Goal: Communication & Community: Answer question/provide support

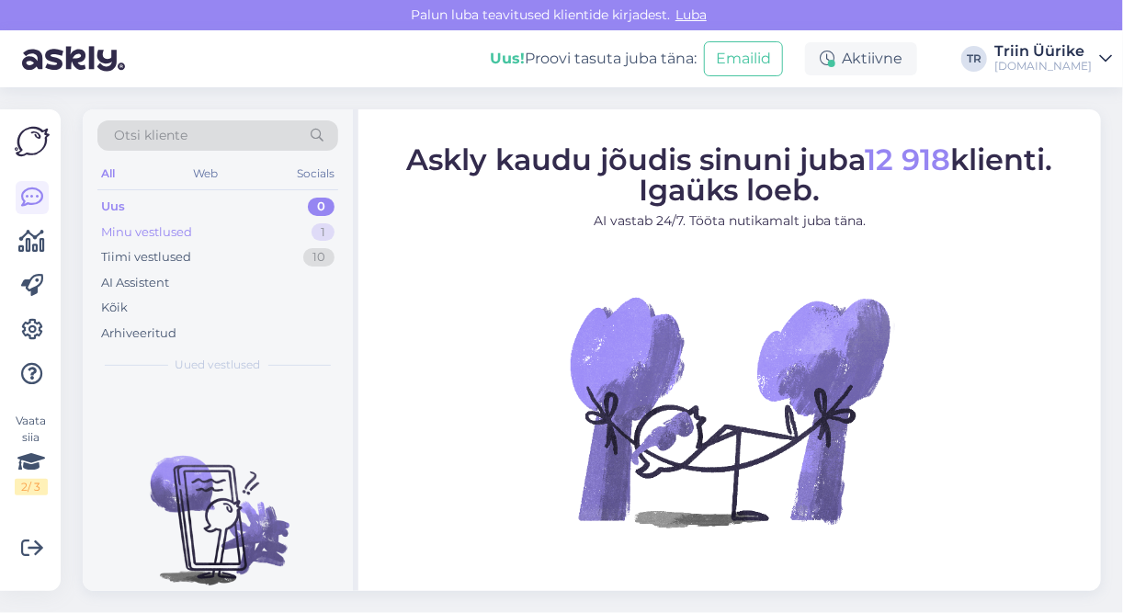
click at [244, 222] on div "Minu vestlused 1" at bounding box center [217, 233] width 241 height 26
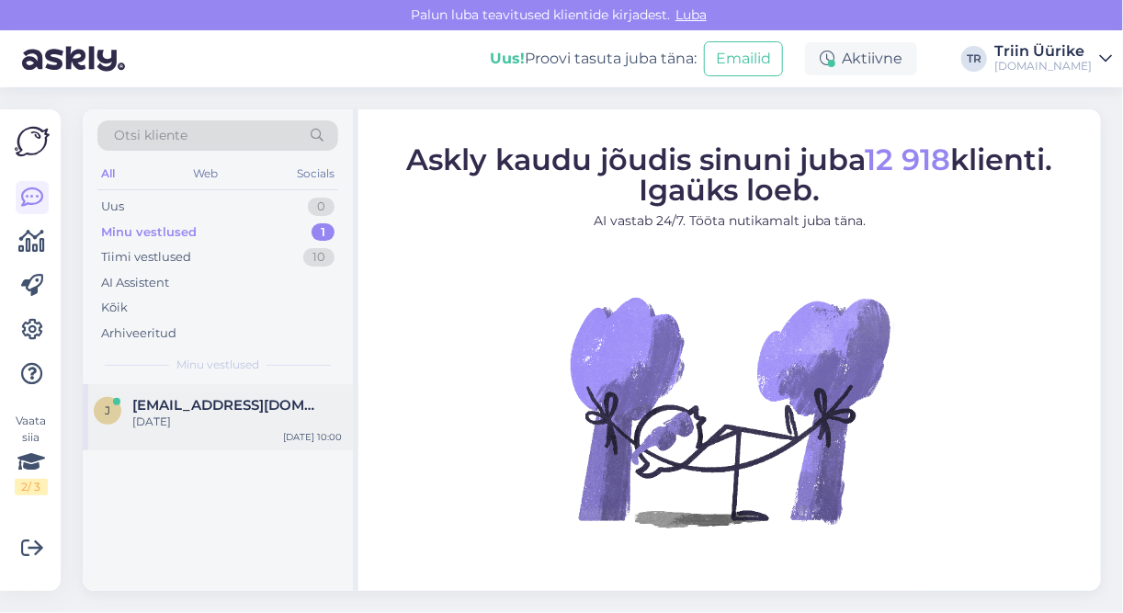
click at [217, 441] on div "[PERSON_NAME] [PERSON_NAME][EMAIL_ADDRESS][DOMAIN_NAME] 15.11.[DATE] 10:00" at bounding box center [218, 417] width 270 height 66
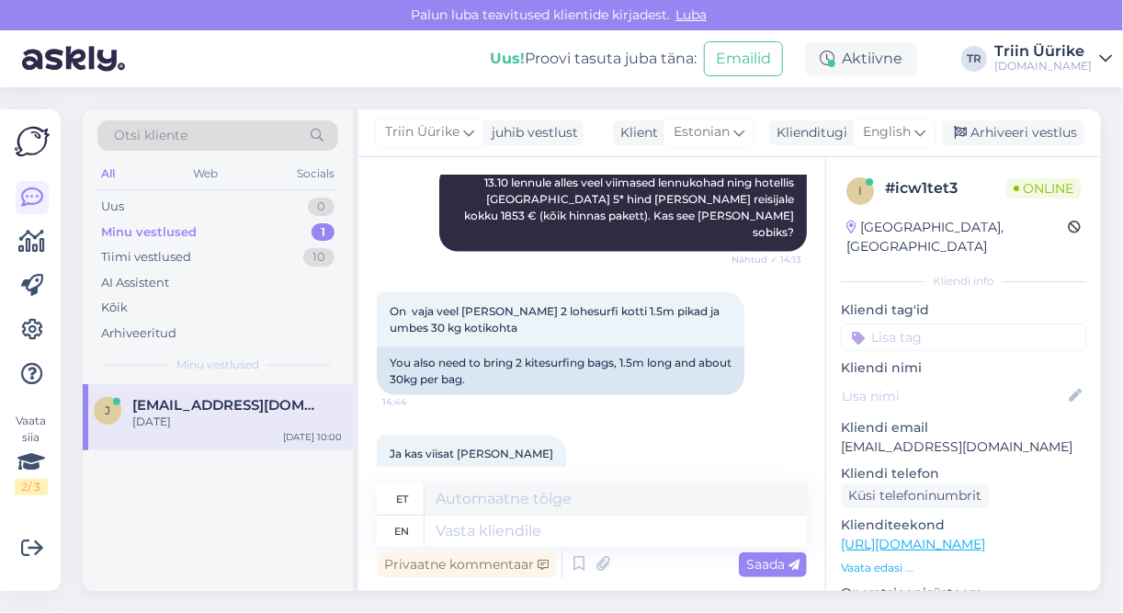
scroll to position [1103, 0]
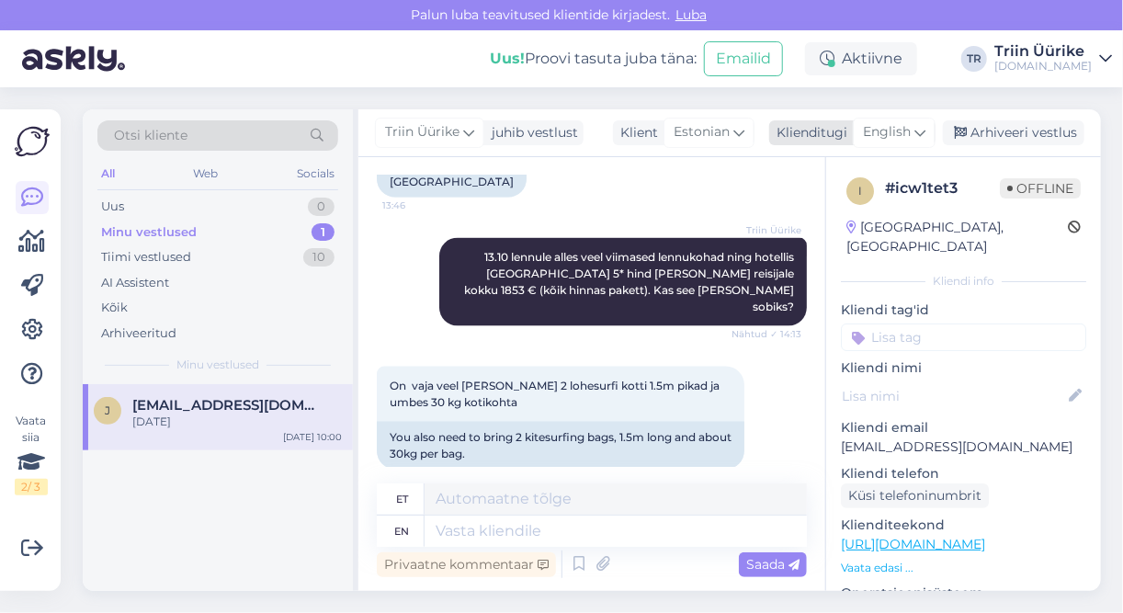
click at [910, 134] on span "English" at bounding box center [887, 132] width 48 height 20
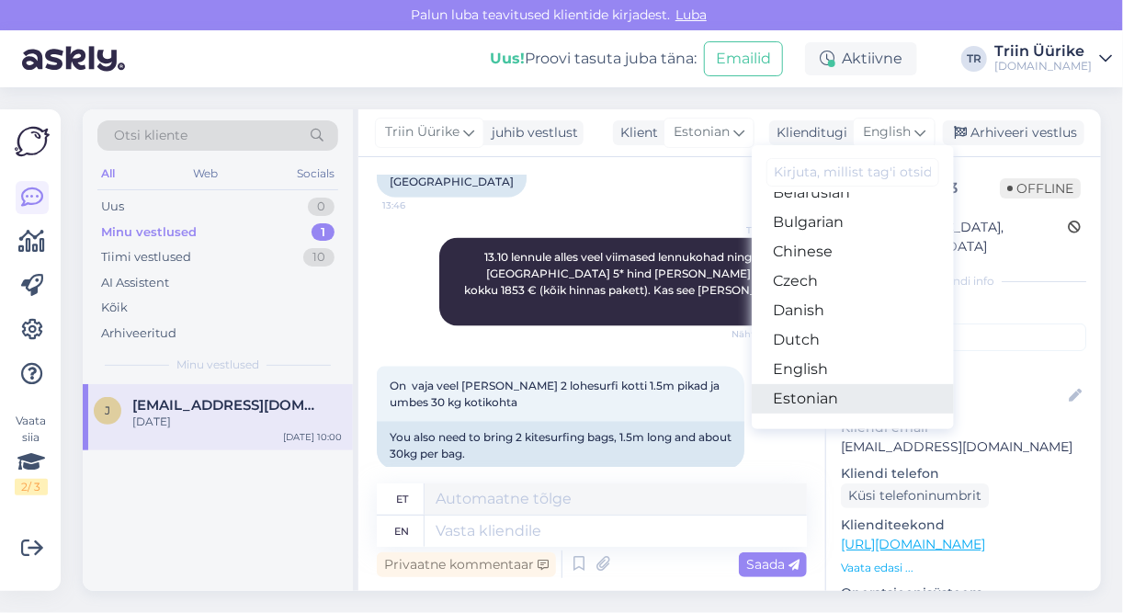
scroll to position [74, 0]
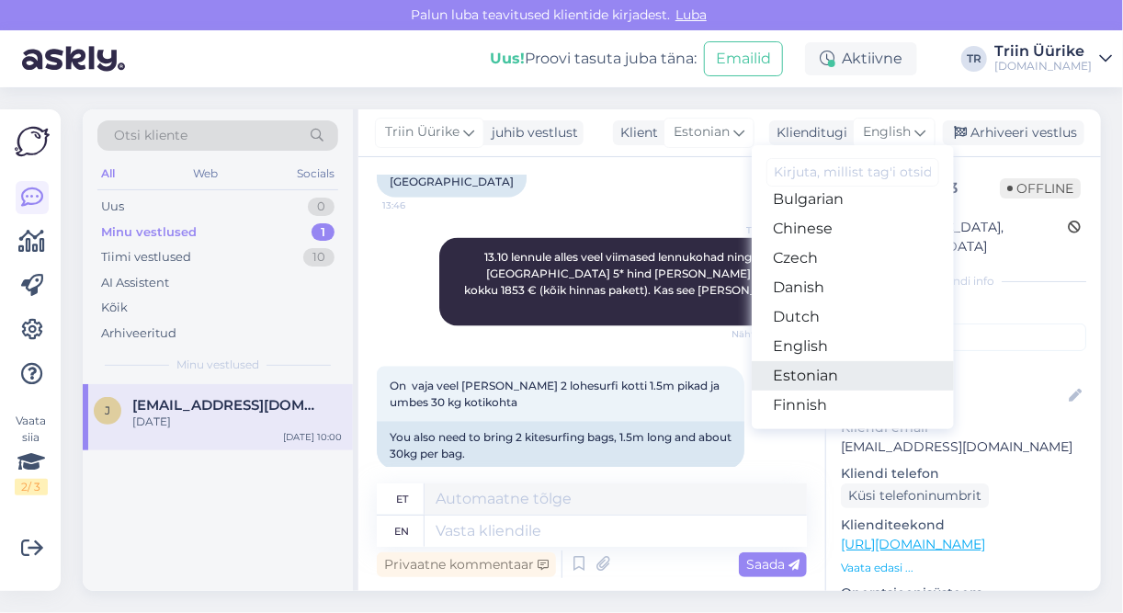
drag, startPoint x: 834, startPoint y: 368, endPoint x: 767, endPoint y: 429, distance: 91.1
click at [835, 369] on link "Estonian" at bounding box center [853, 375] width 202 height 29
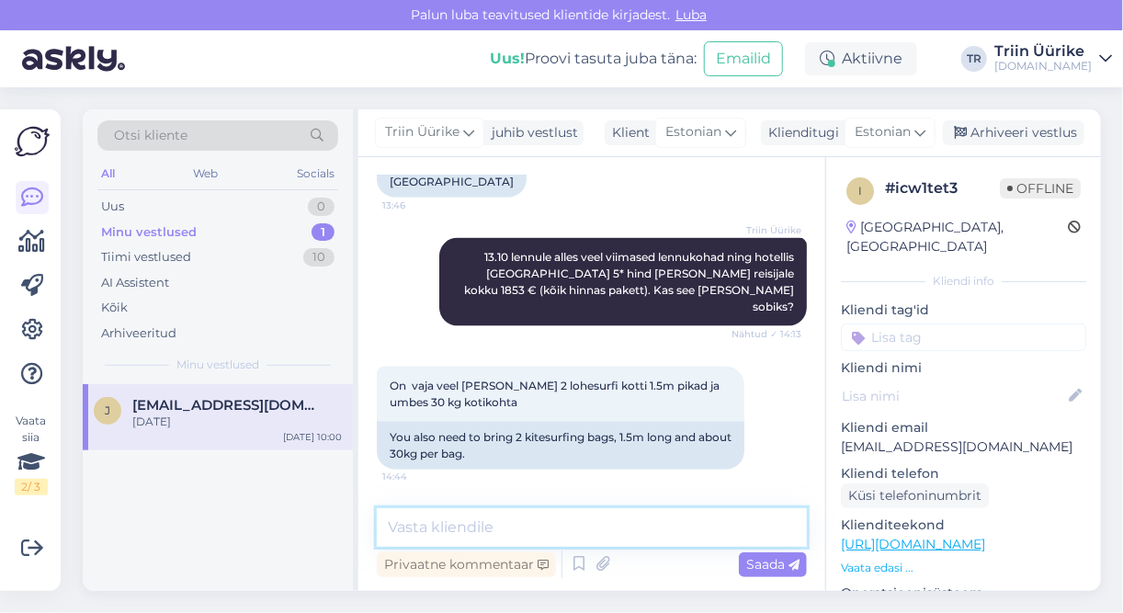
click at [521, 523] on textarea at bounding box center [592, 527] width 430 height 39
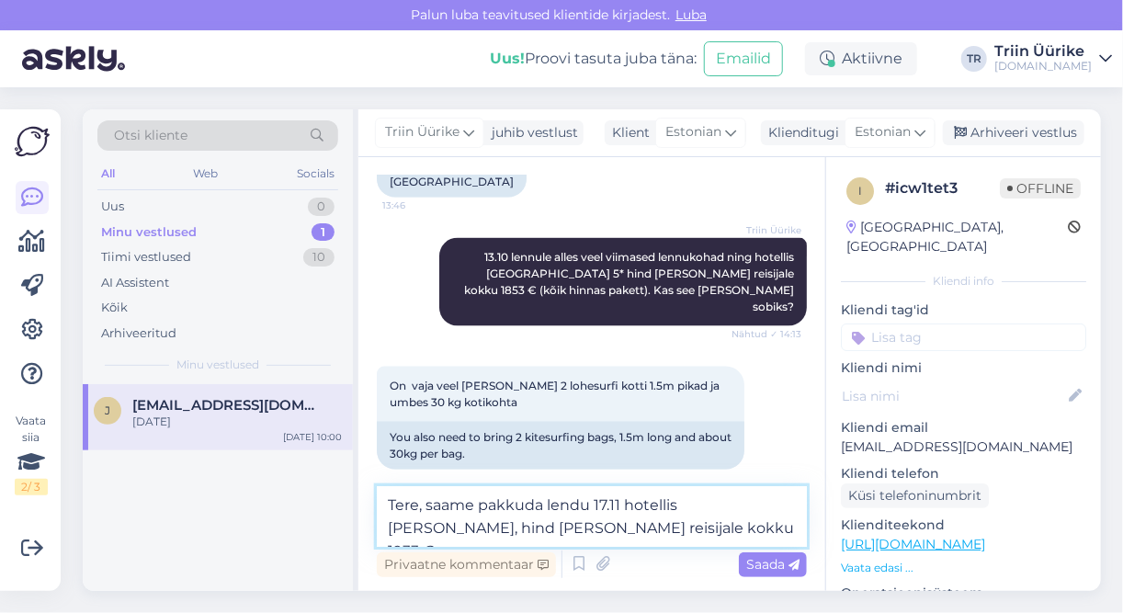
type textarea "Tere, saame pakkuda lendu 17.11 hotellis [PERSON_NAME], hind [PERSON_NAME] reis…"
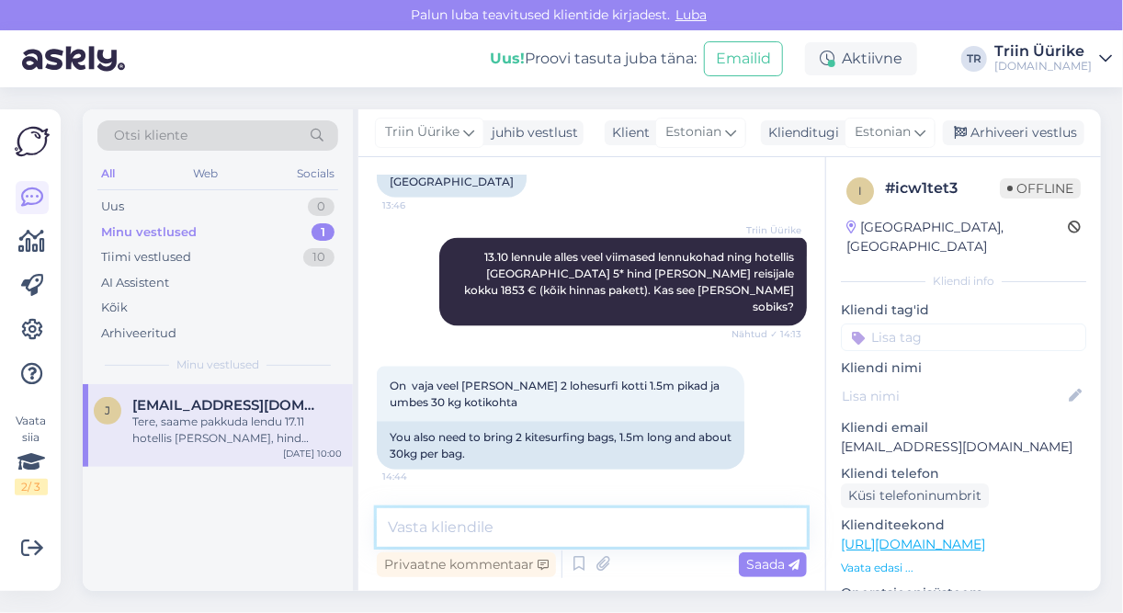
scroll to position [1833, 0]
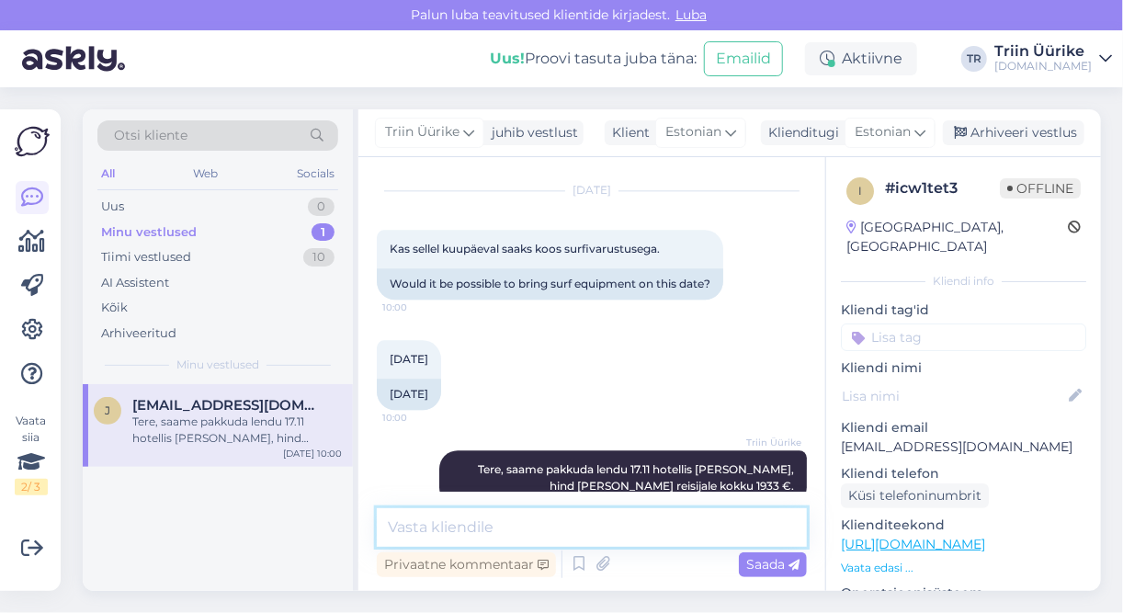
click at [505, 518] on textarea at bounding box center [592, 527] width 430 height 39
paste textarea "Maksimaalne kaal – 23 kg Mõõdud – kolme mõõtme summa mitte rohkem kui 300 cm"
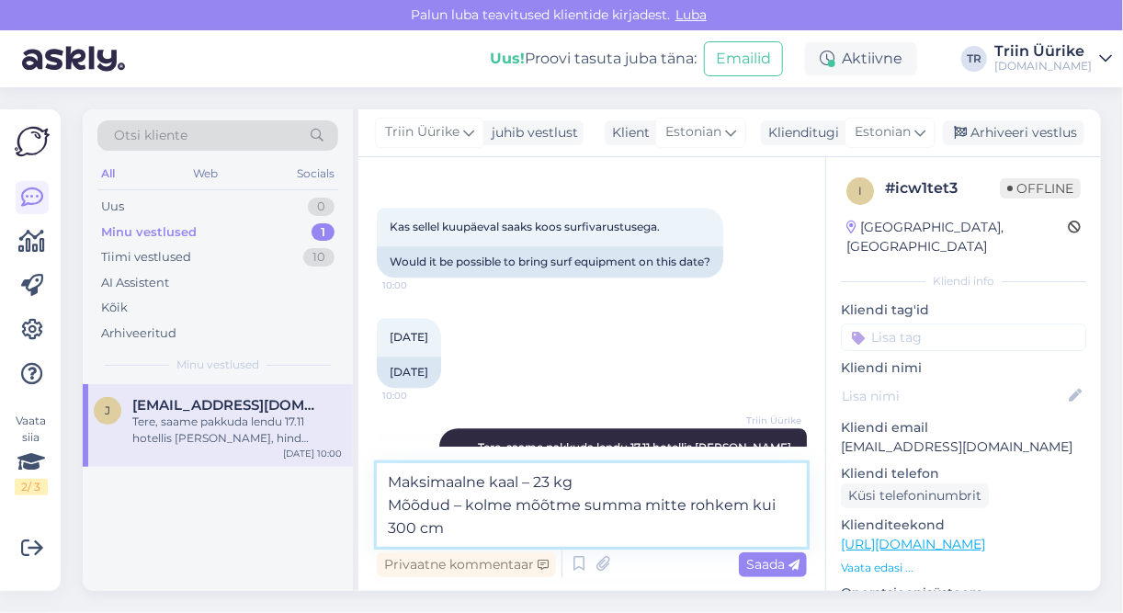
click at [390, 484] on textarea "Maksimaalne kaal – 23 kg Mõõdud – kolme mõõtme summa mitte rohkem kui 300 cm" at bounding box center [592, 505] width 430 height 84
click at [466, 537] on textarea "Spordivarustuse Maksimaalne kaal – 23 kg Mõõdud – kolme mõõtme summa mitte rohk…" at bounding box center [592, 505] width 430 height 84
type textarea "Spordivarustuse Maksimaalne kaal – 23 kg Mõõdud – kolme mõõtme summa mitte rohk…"
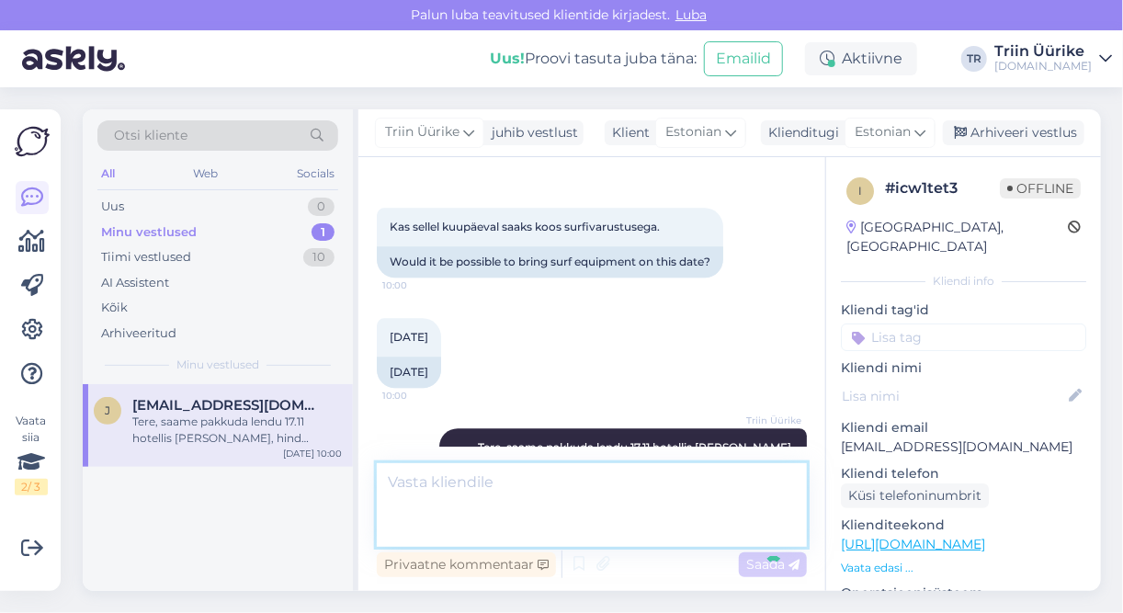
scroll to position [1946, 0]
